Goal: Information Seeking & Learning: Understand process/instructions

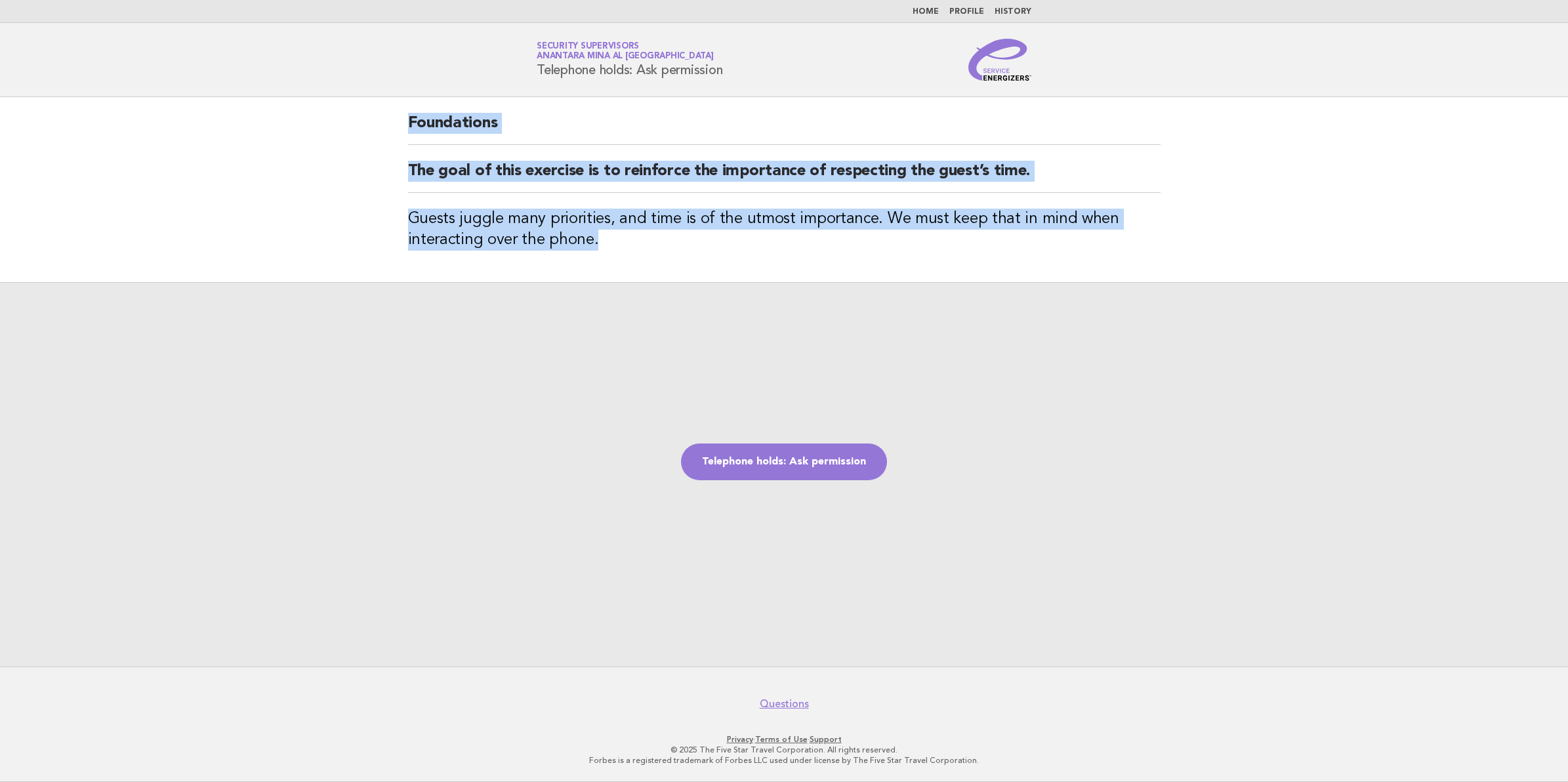
drag, startPoint x: 410, startPoint y: 120, endPoint x: 620, endPoint y: 257, distance: 250.7
click at [620, 257] on div "Foundations The goal of this exercise is to reinforce the importance of respect…" at bounding box center [785, 190] width 784 height 185
copy div "Foundations The goal of this exercise is to reinforce the importance of respect…"
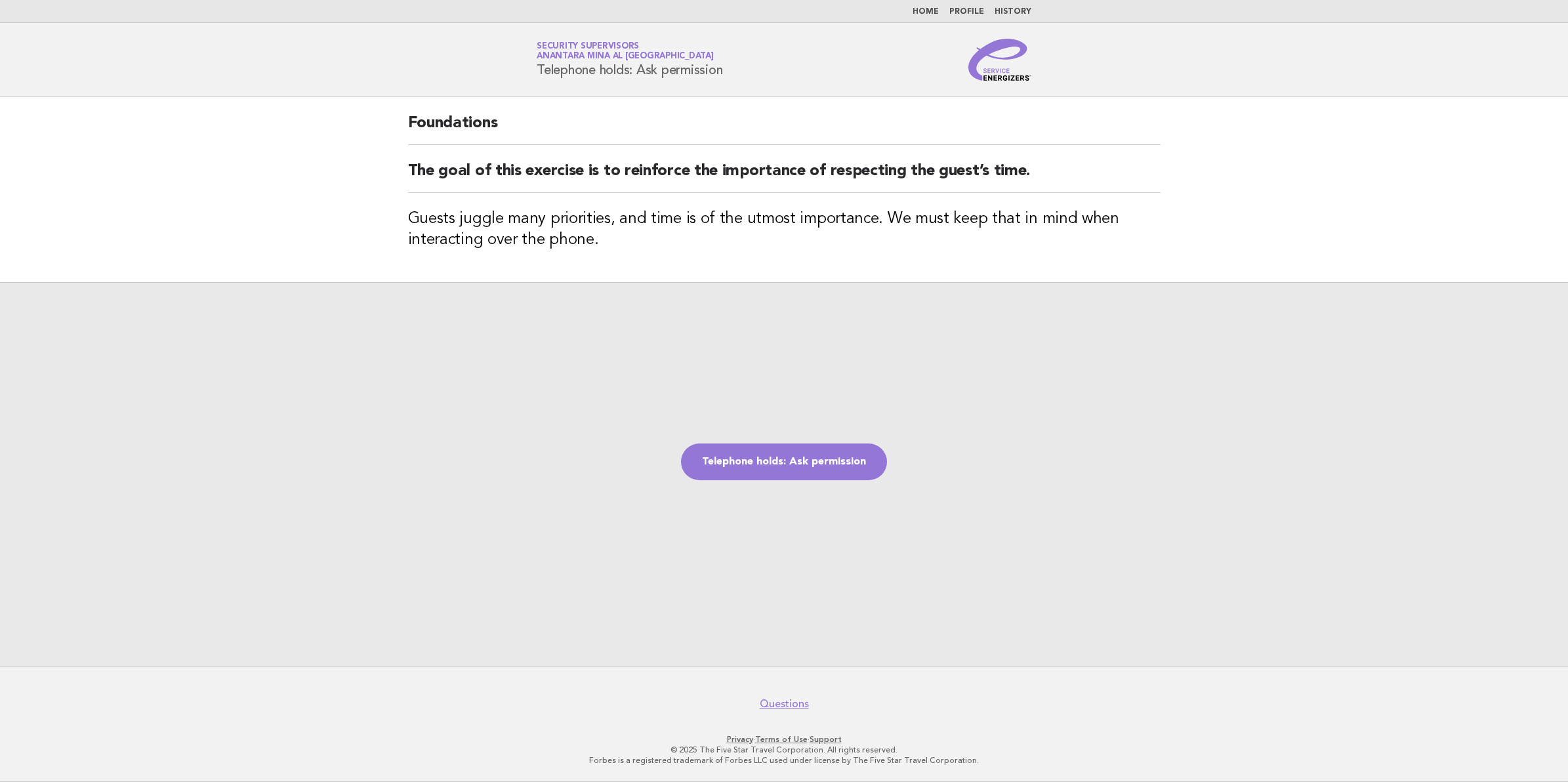
click at [829, 525] on div "Telephone holds: Ask permission" at bounding box center [784, 474] width 1568 height 384
click at [808, 467] on link "Telephone holds: Ask permission" at bounding box center [784, 462] width 206 height 36
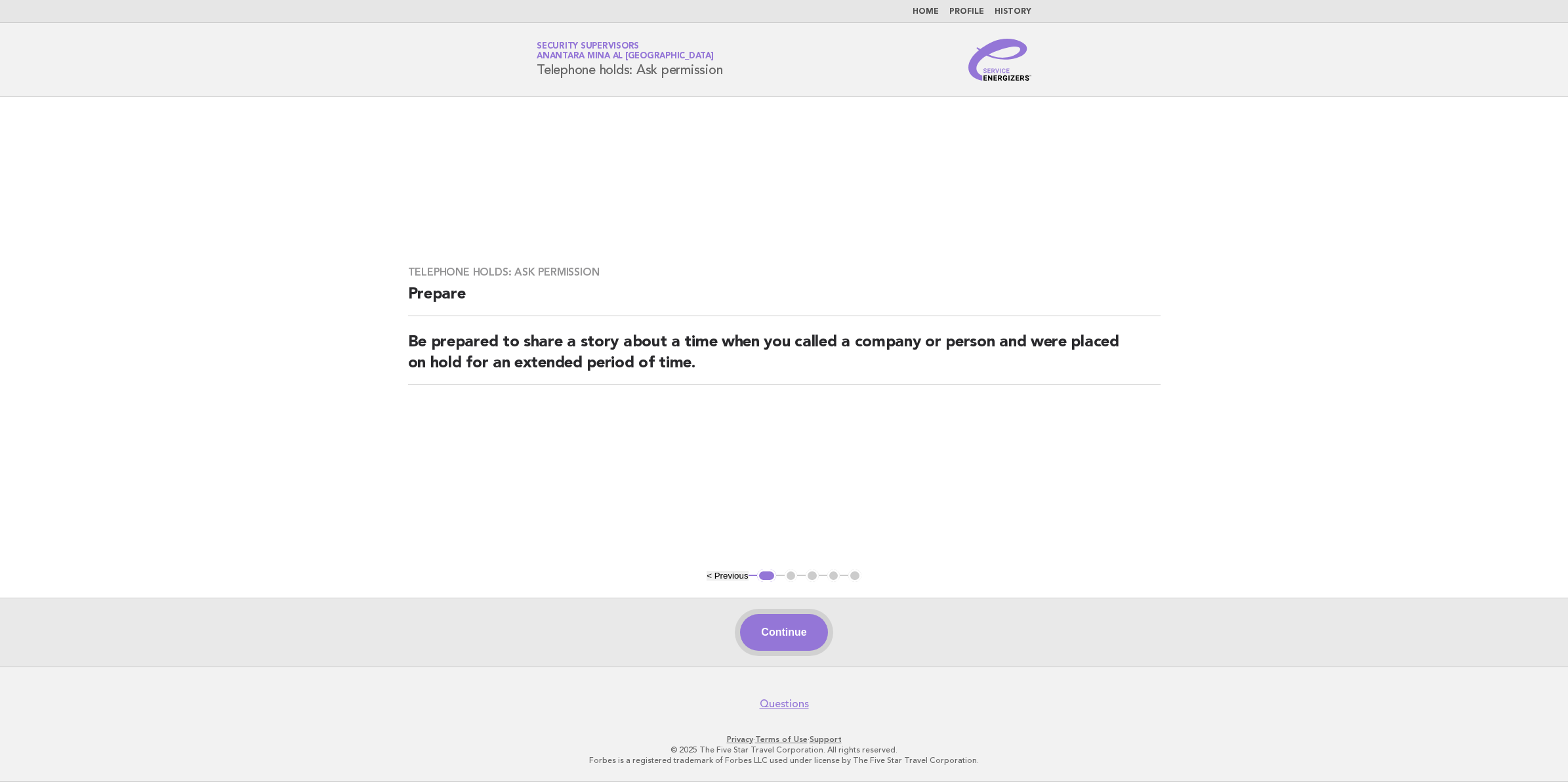
click at [765, 632] on button "Continue" at bounding box center [783, 632] width 87 height 36
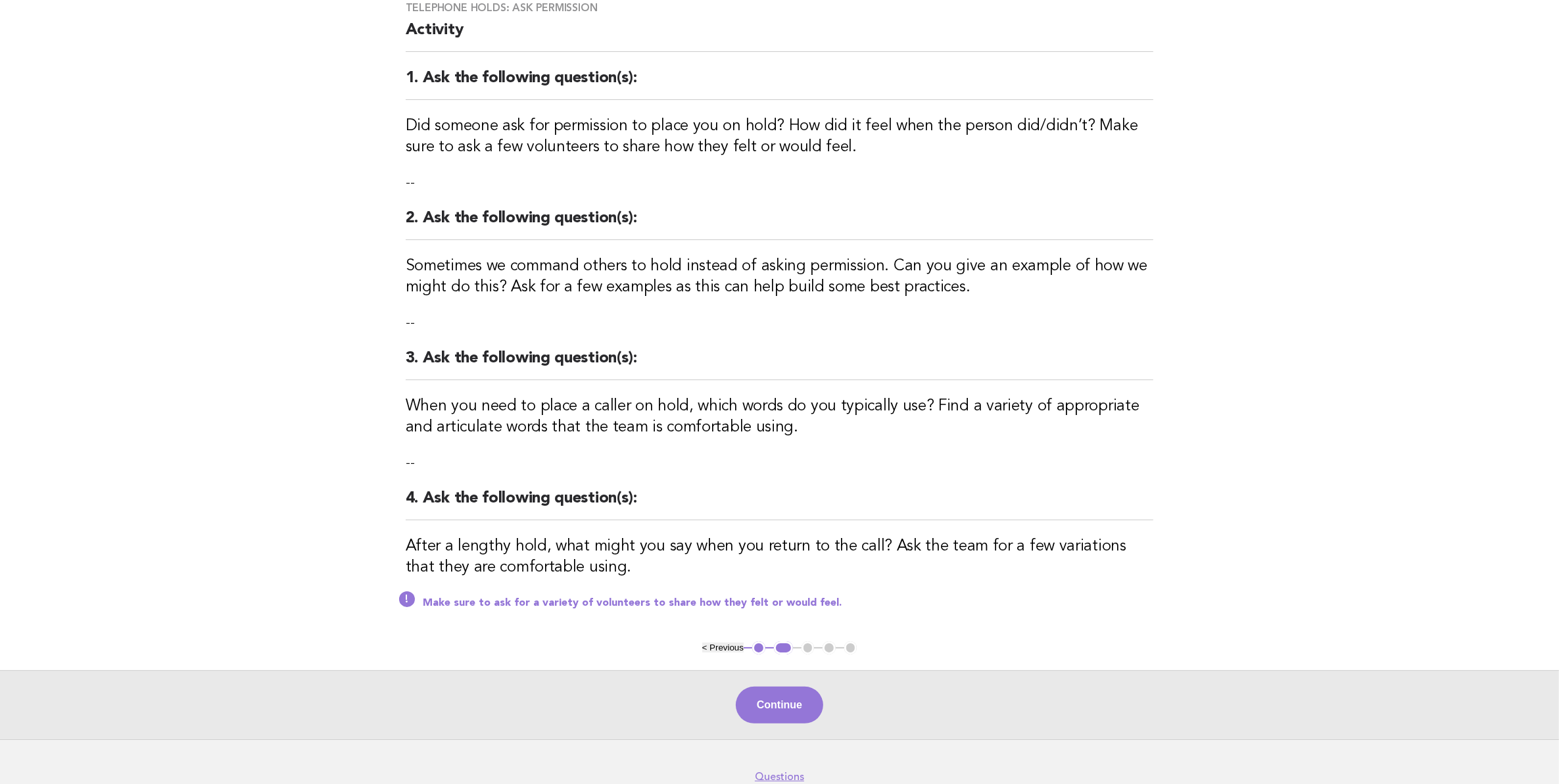
scroll to position [82, 0]
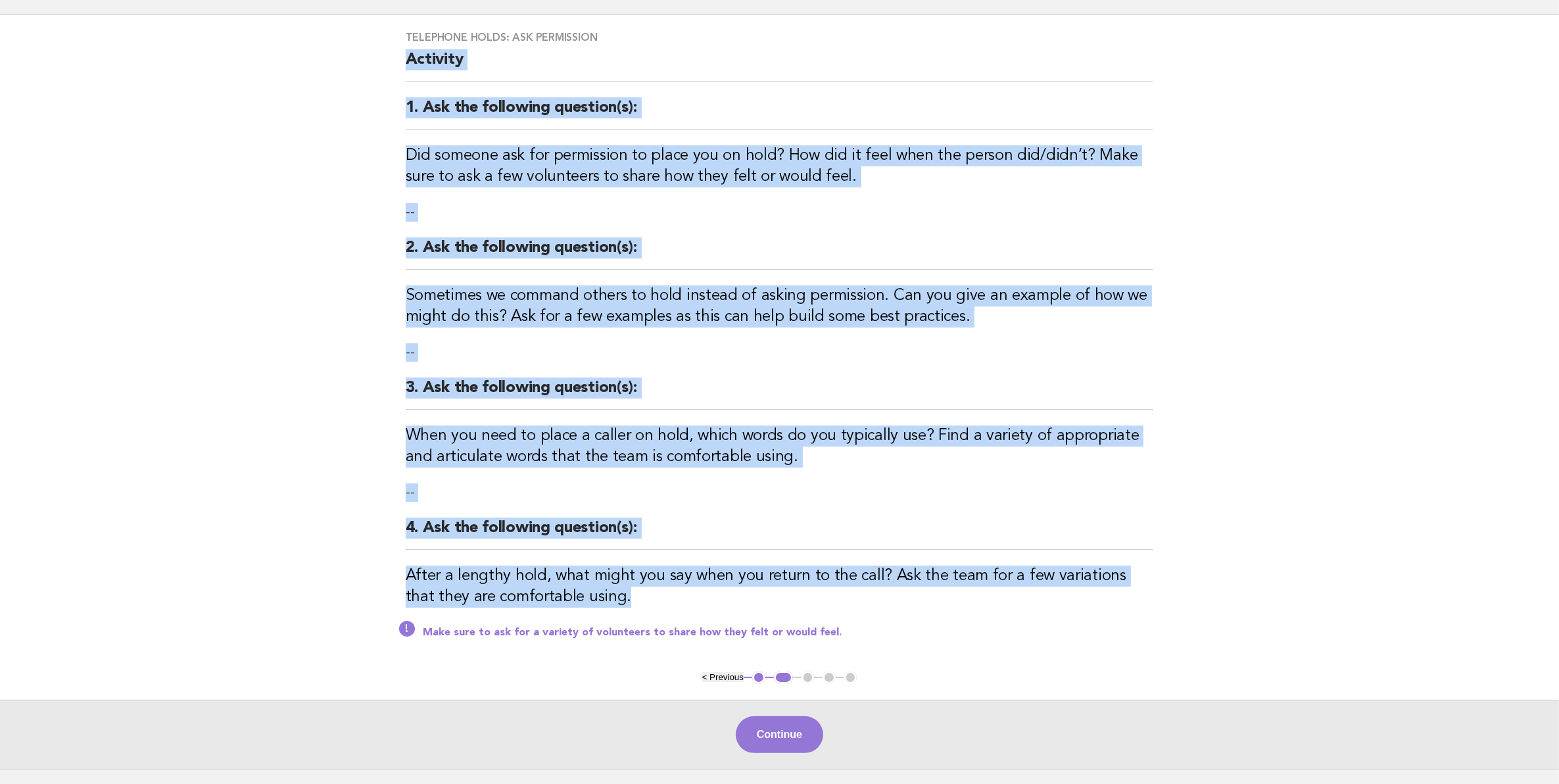
drag, startPoint x: 408, startPoint y: 93, endPoint x: 794, endPoint y: 600, distance: 637.2
click at [794, 600] on div "Telephone holds: Ask permission Activity 1. Ask the following question(s): Did …" at bounding box center [780, 343] width 780 height 655
click at [789, 733] on button "Continue" at bounding box center [780, 735] width 88 height 37
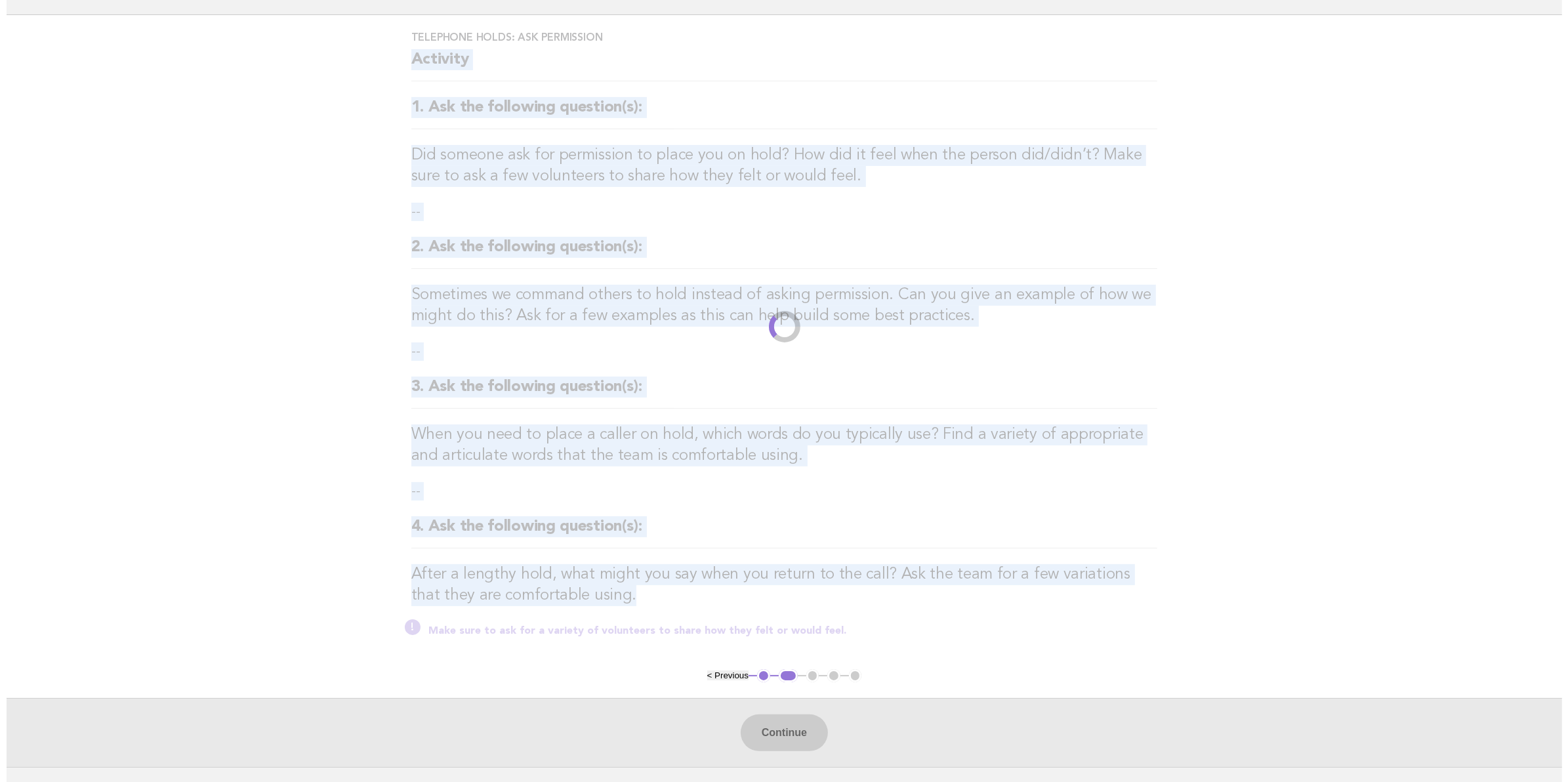
scroll to position [0, 0]
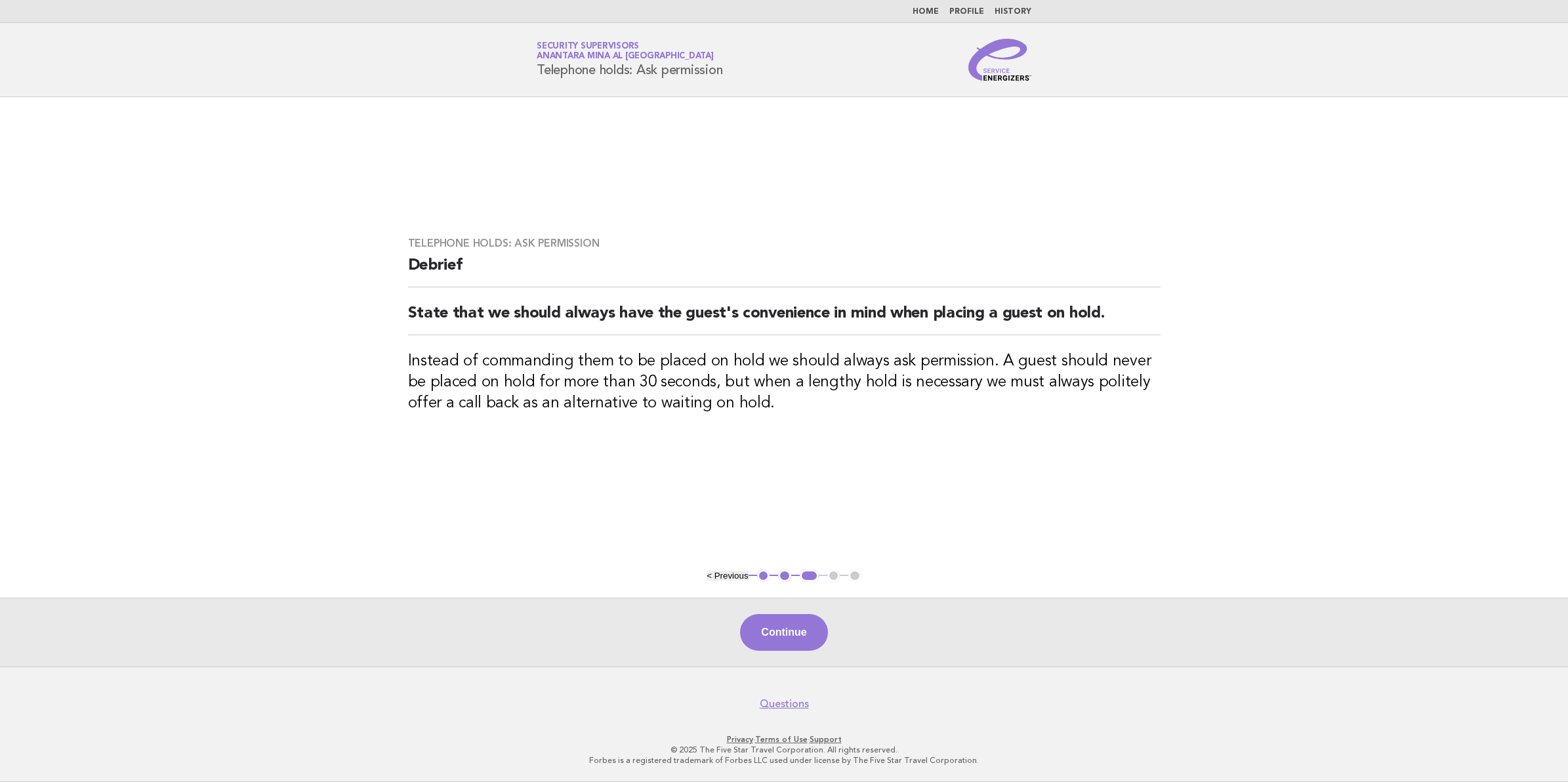
click at [407, 266] on div "Telephone holds: Ask permission Debrief State that we should always have the gu…" at bounding box center [785, 333] width 784 height 224
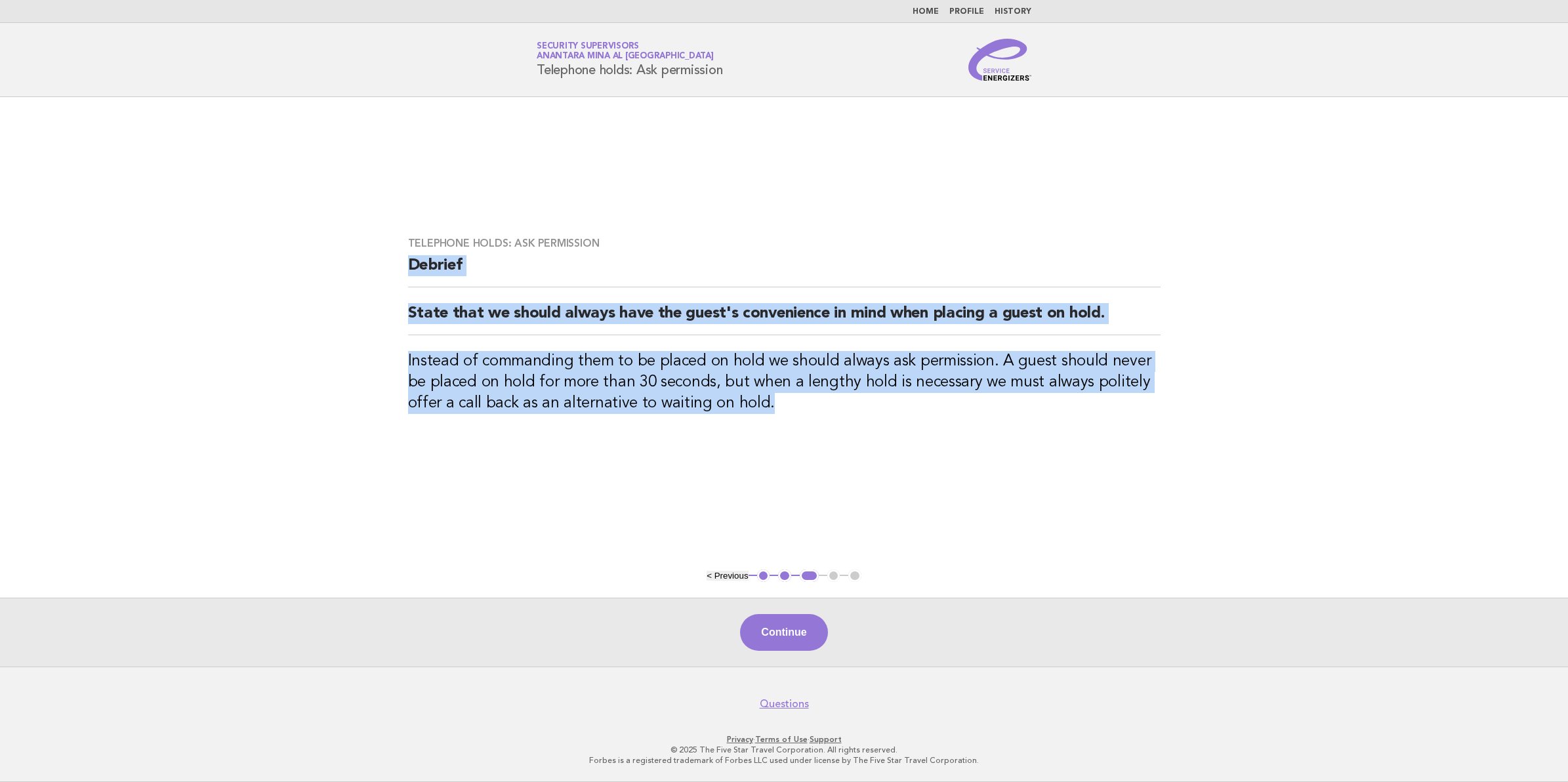
drag, startPoint x: 407, startPoint y: 266, endPoint x: 782, endPoint y: 421, distance: 405.8
click at [782, 421] on div "Telephone holds: Ask permission Debrief State that we should always have the gu…" at bounding box center [785, 333] width 784 height 224
copy div "Debrief State that we should always have the guest's convenience in mind when p…"
click at [809, 626] on button "Continue" at bounding box center [783, 632] width 87 height 36
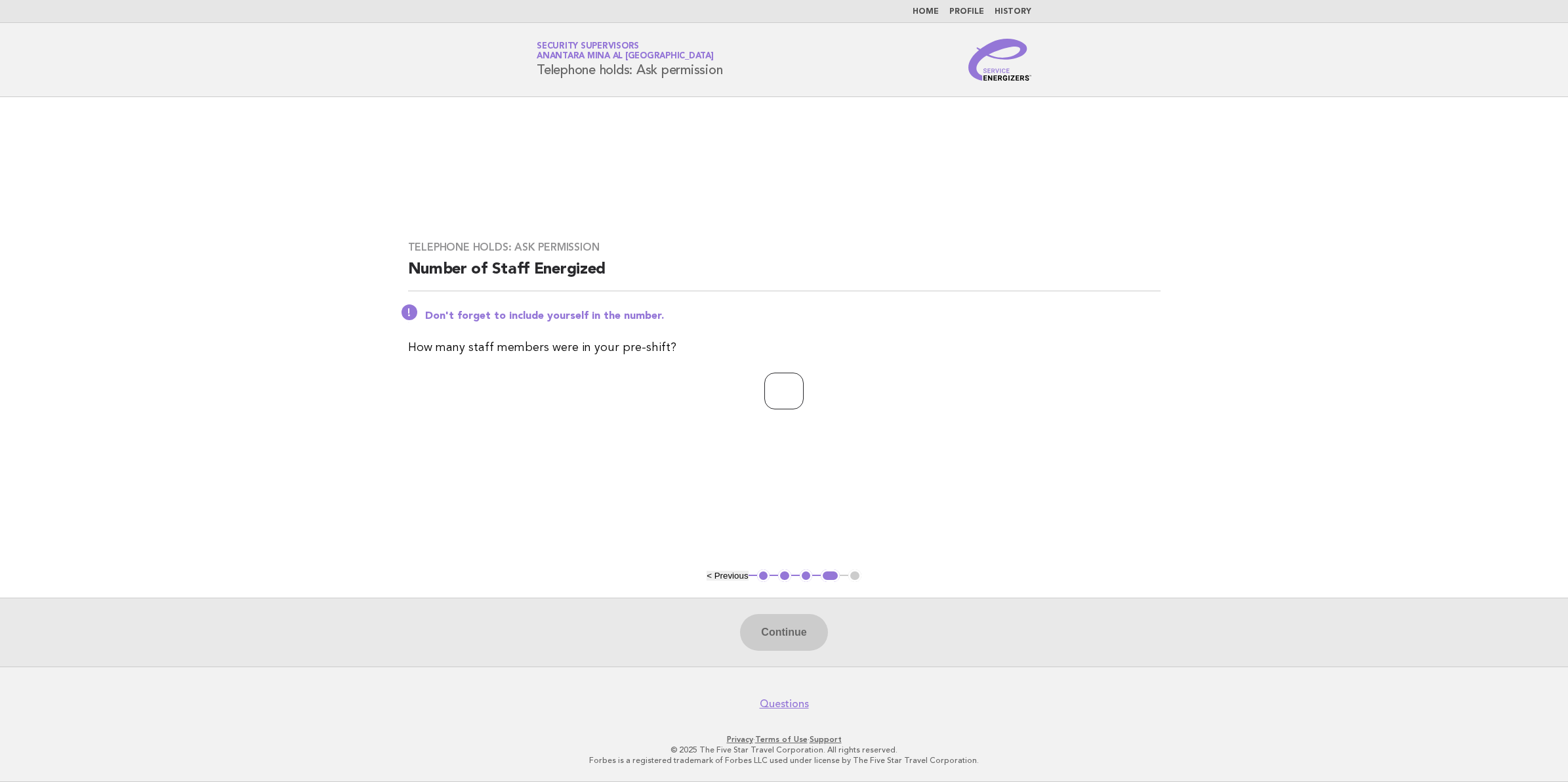
click at [785, 393] on input "number" at bounding box center [784, 391] width 40 height 36
type input "*"
type input "**"
click at [802, 629] on button "Continue" at bounding box center [783, 632] width 87 height 36
